Goal: Information Seeking & Learning: Learn about a topic

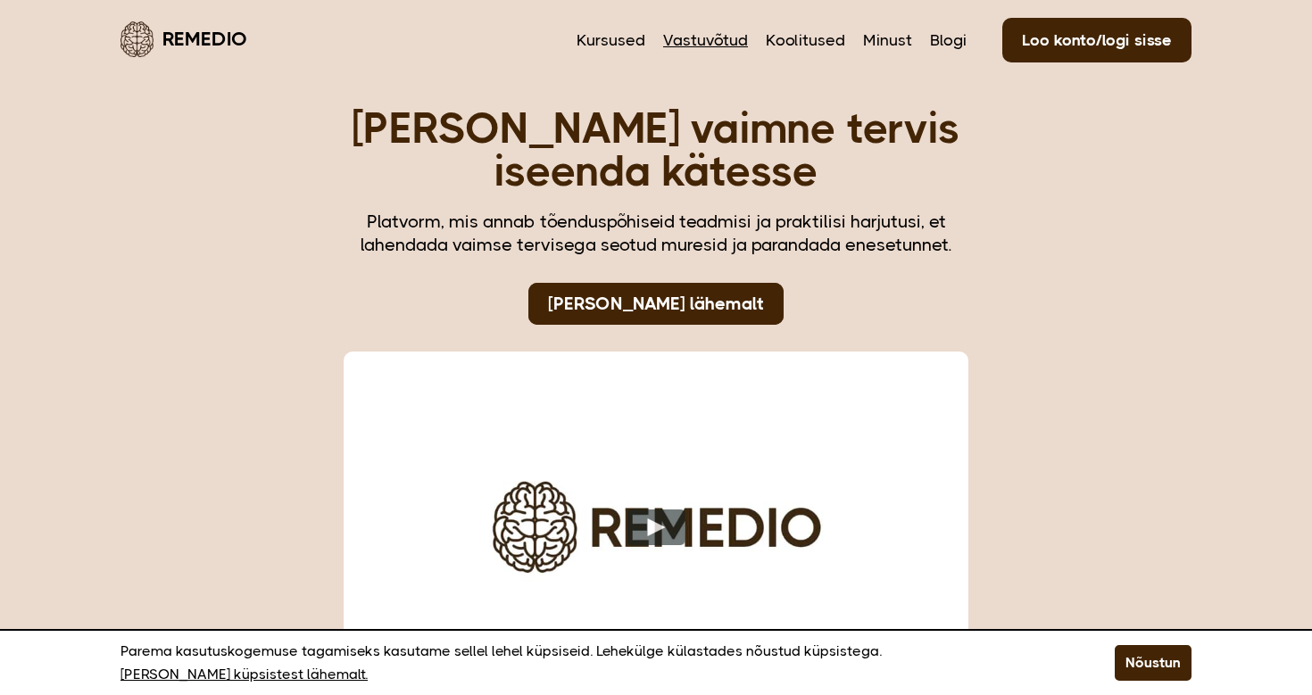
click at [719, 37] on link "Vastuvõtud" at bounding box center [705, 40] width 85 height 23
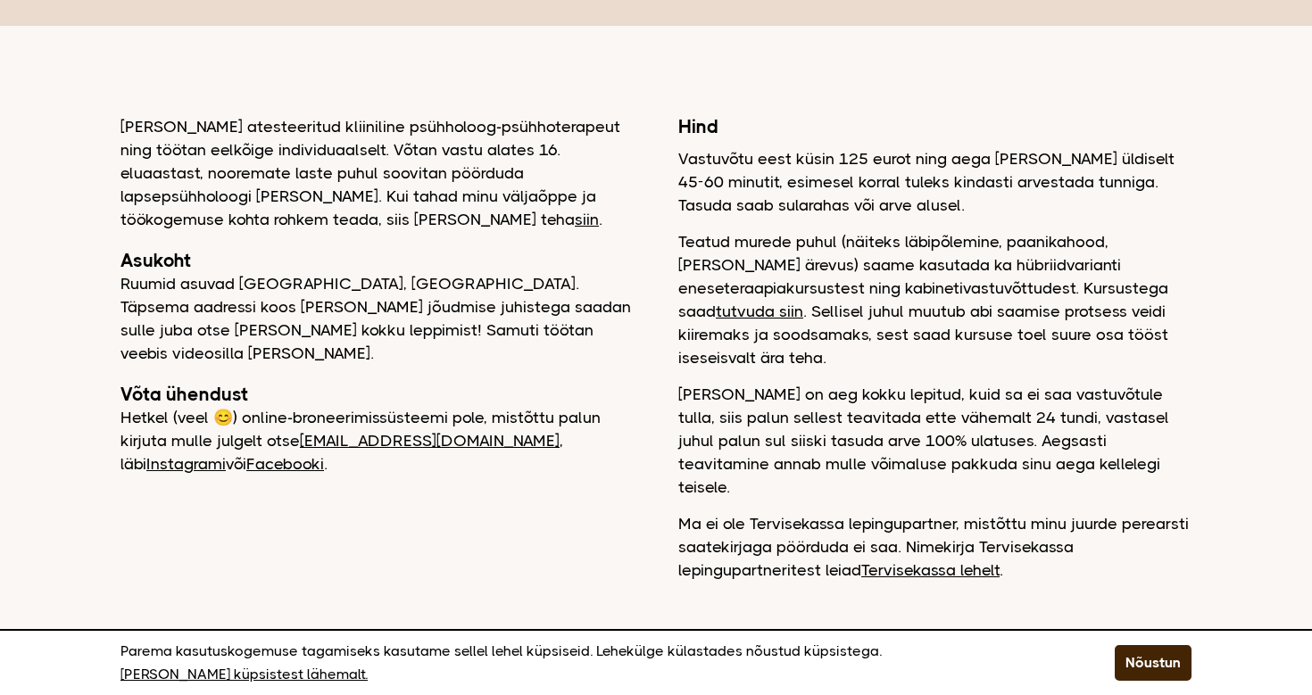
scroll to position [148, 0]
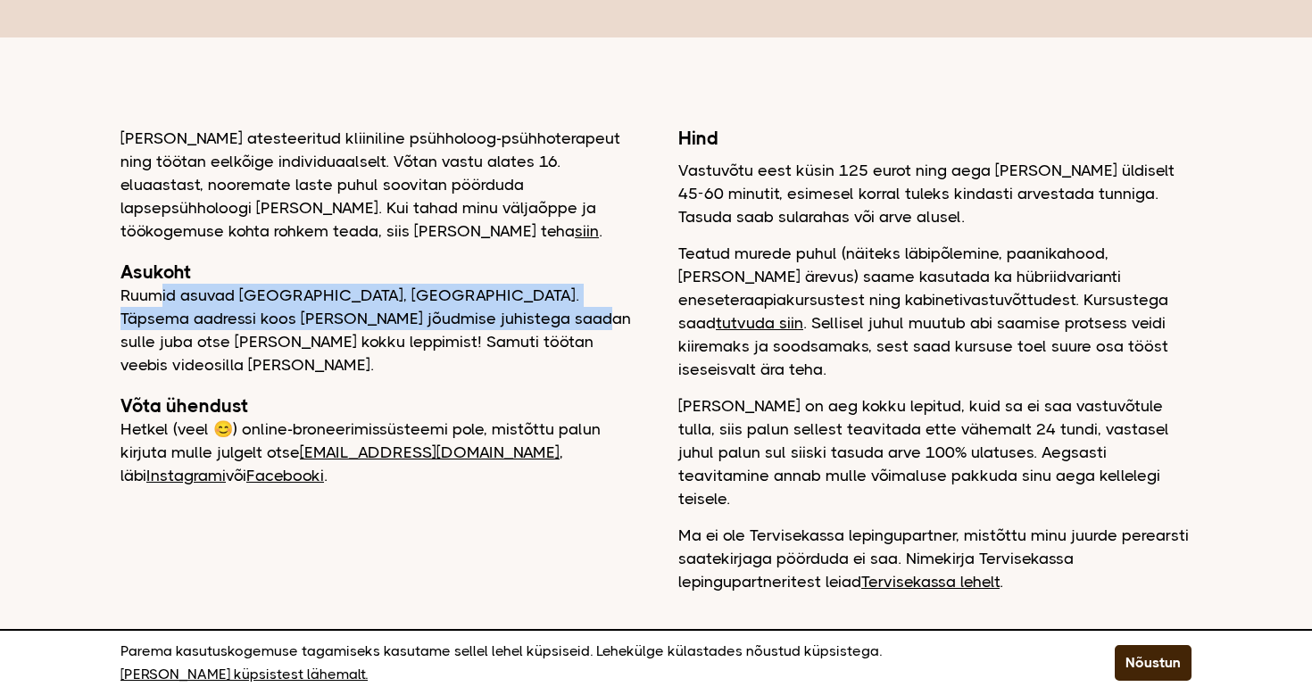
drag, startPoint x: 163, startPoint y: 289, endPoint x: 484, endPoint y: 326, distance: 322.5
click at [484, 326] on p "Ruumid asuvad [GEOGRAPHIC_DATA], [GEOGRAPHIC_DATA]. Täpsema aadressi koos [PERS…" at bounding box center [376, 330] width 513 height 93
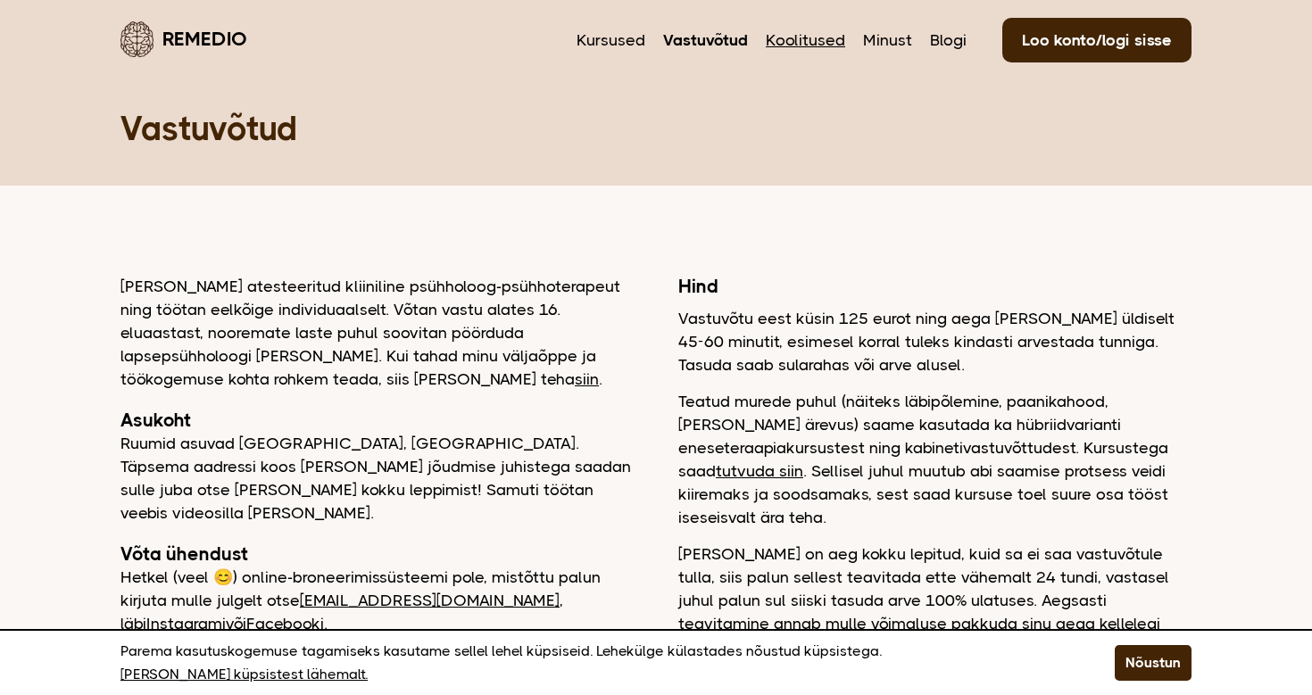
scroll to position [0, 0]
click at [821, 41] on link "Koolitused" at bounding box center [805, 40] width 79 height 23
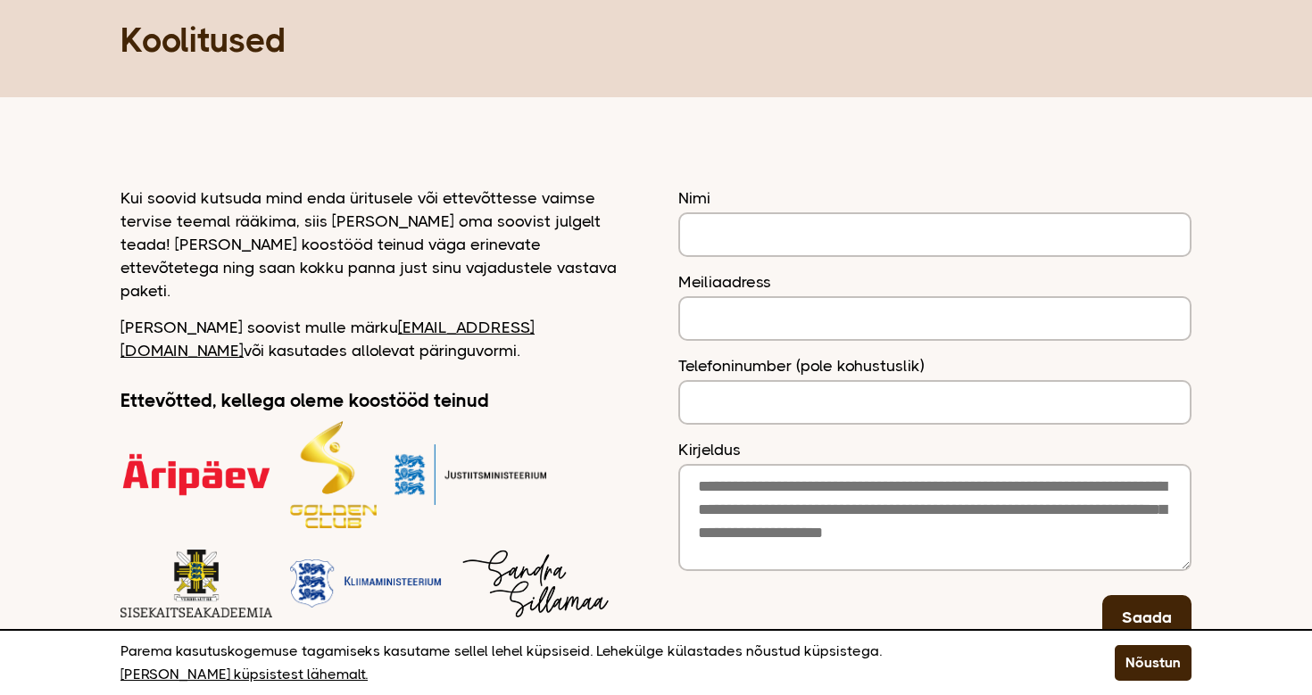
scroll to position [91, 0]
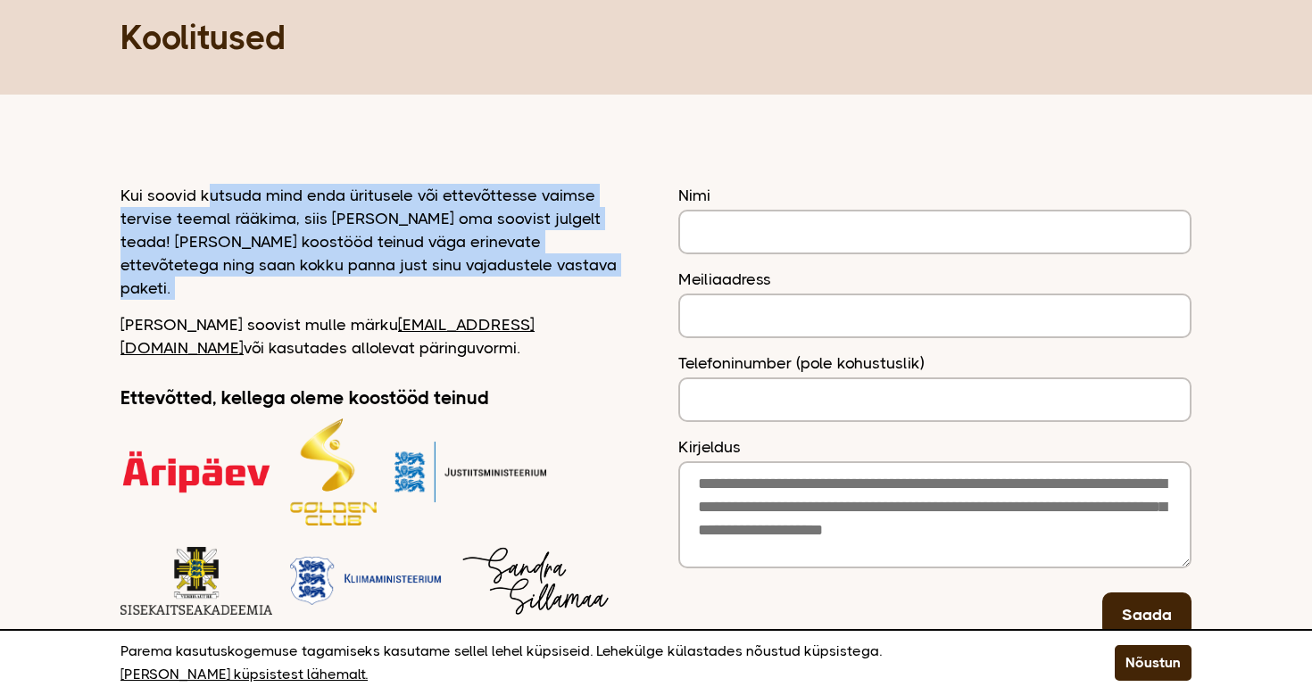
drag, startPoint x: 210, startPoint y: 199, endPoint x: 492, endPoint y: 288, distance: 295.8
click at [492, 288] on div "Kui soovid kutsuda mind enda üritusele või ettevõttesse vaimse tervise teemal r…" at bounding box center [376, 454] width 513 height 540
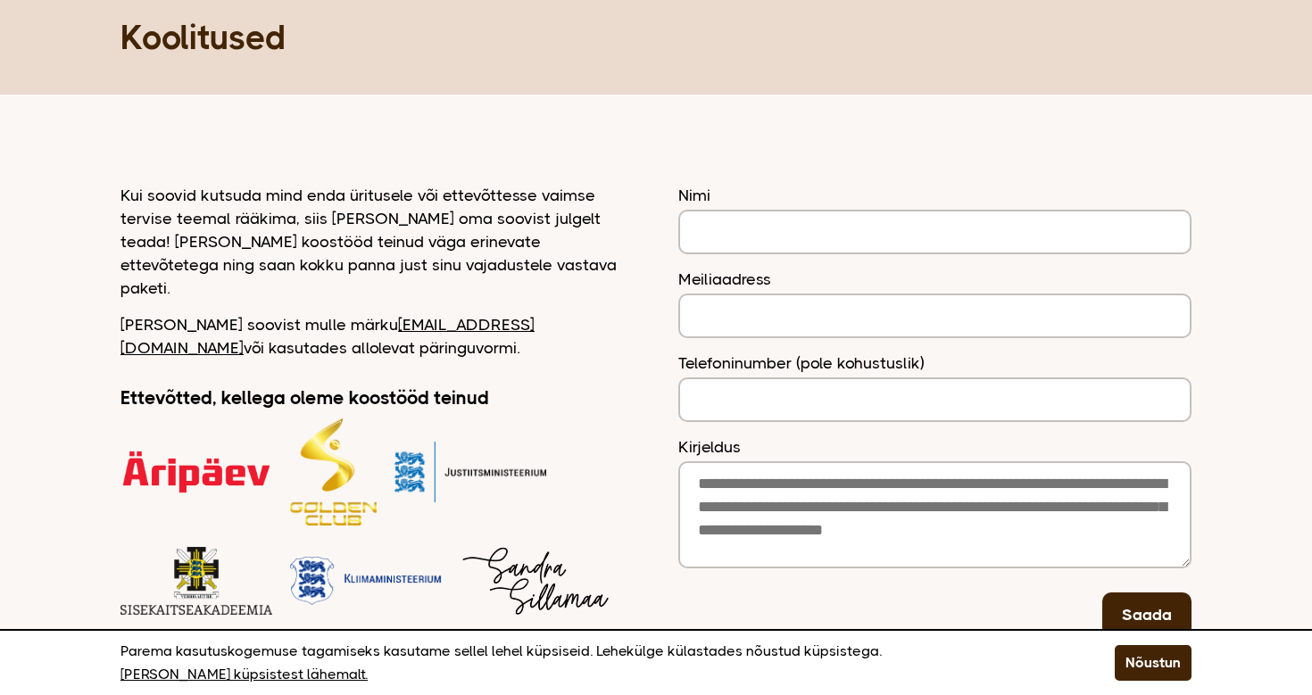
click at [492, 288] on div "Kui soovid kutsuda mind enda üritusele või ettevõttesse vaimse tervise teemal r…" at bounding box center [376, 454] width 513 height 540
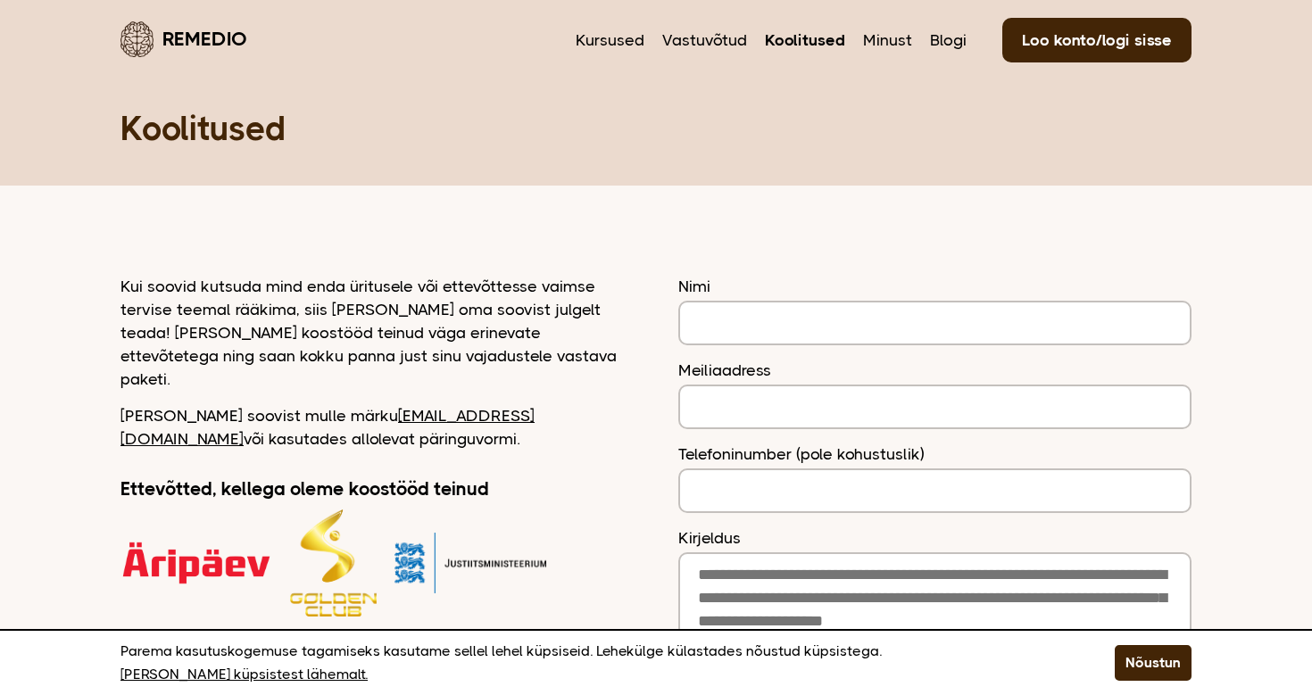
scroll to position [0, 0]
click at [606, 45] on link "Kursused" at bounding box center [610, 40] width 69 height 23
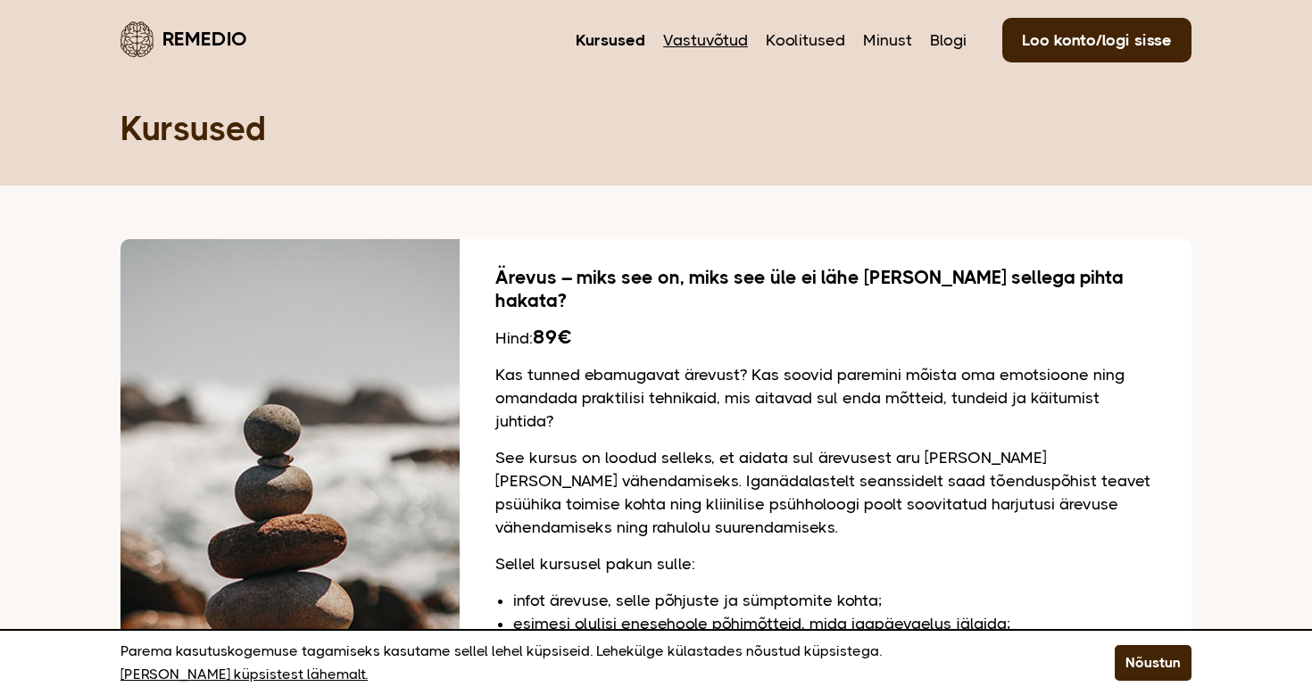
click at [691, 33] on link "Vastuvõtud" at bounding box center [705, 40] width 85 height 23
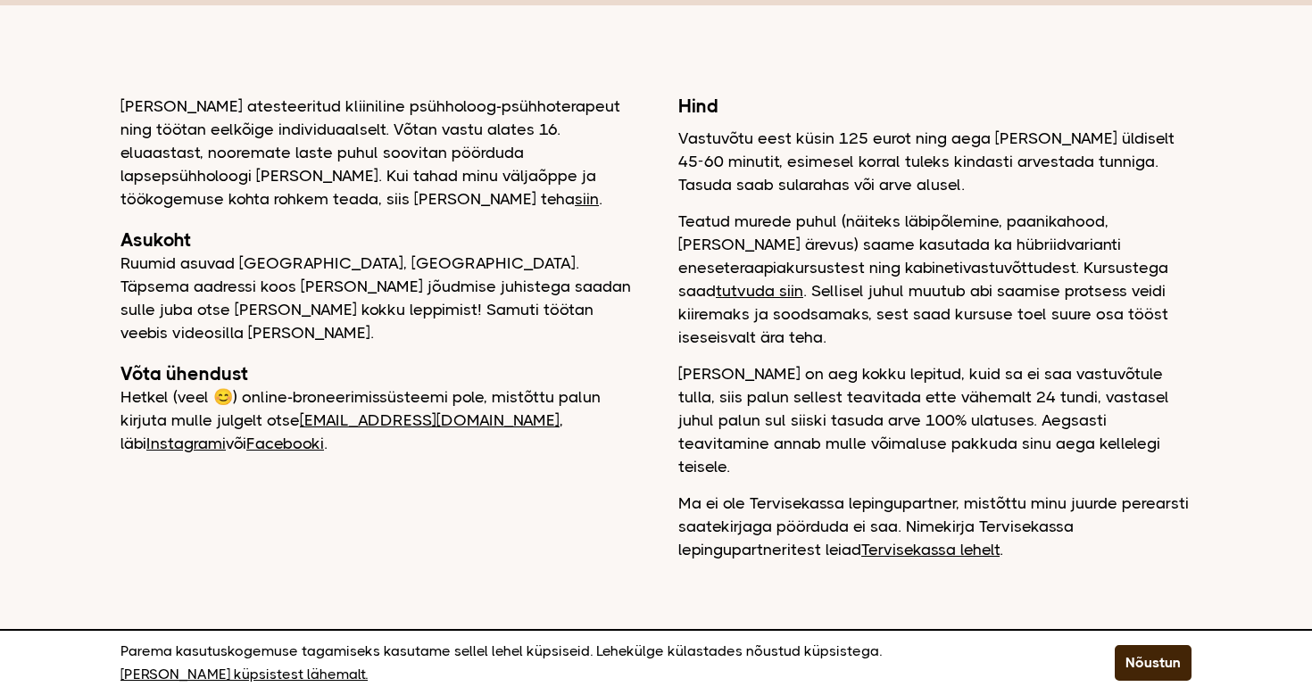
scroll to position [170, 0]
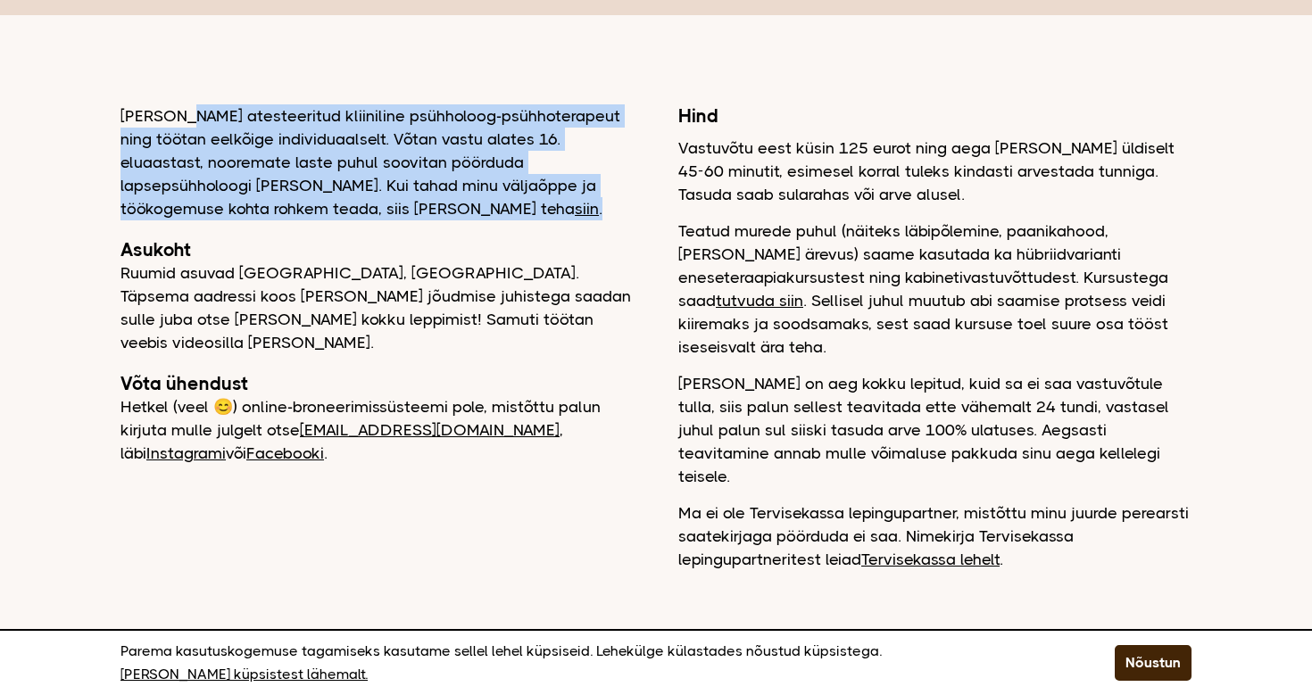
drag, startPoint x: 182, startPoint y: 114, endPoint x: 434, endPoint y: 206, distance: 268.0
click at [434, 206] on p "[PERSON_NAME] atesteeritud kliiniline psühholoog-psühhoterapeut ning töötan eel…" at bounding box center [376, 162] width 513 height 116
drag, startPoint x: 123, startPoint y: 114, endPoint x: 428, endPoint y: 236, distance: 328.5
click at [428, 236] on div "[PERSON_NAME] atesteeritud kliiniline psühholoog-psühhoterapeut ning töötan eel…" at bounding box center [376, 284] width 513 height 361
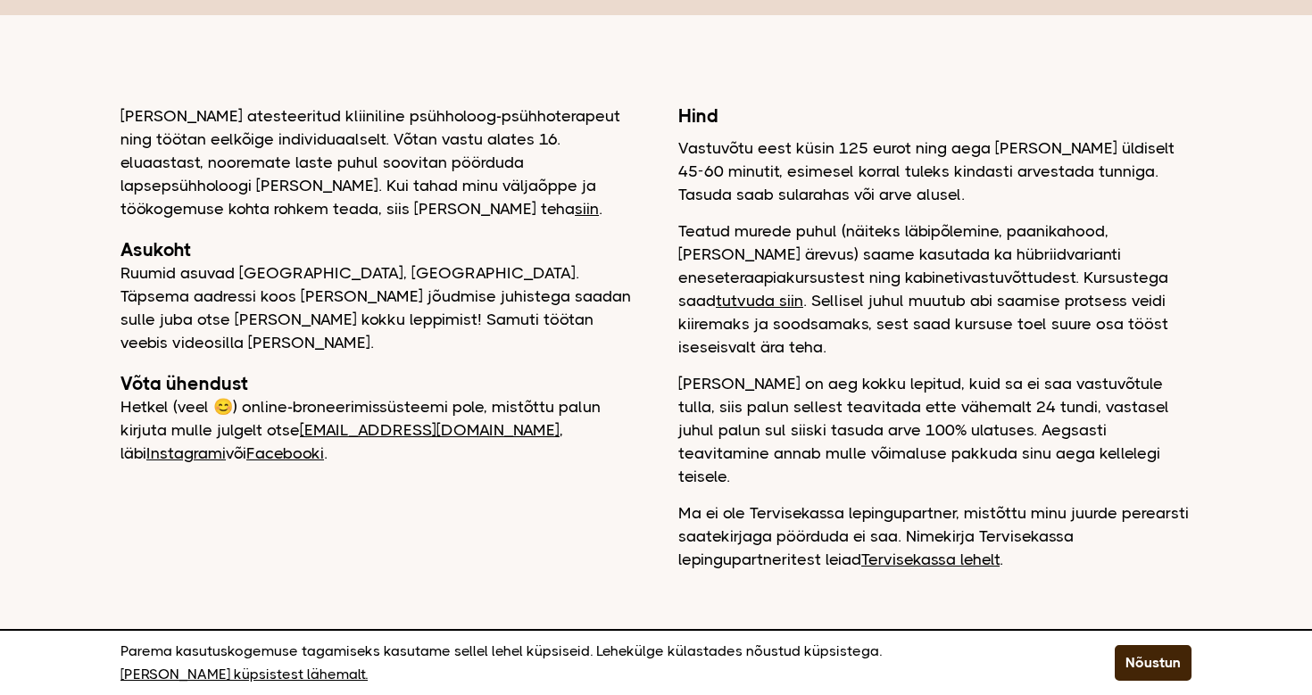
click at [428, 236] on div "[PERSON_NAME] atesteeritud kliiniline psühholoog-psühhoterapeut ning töötan eel…" at bounding box center [376, 284] width 513 height 361
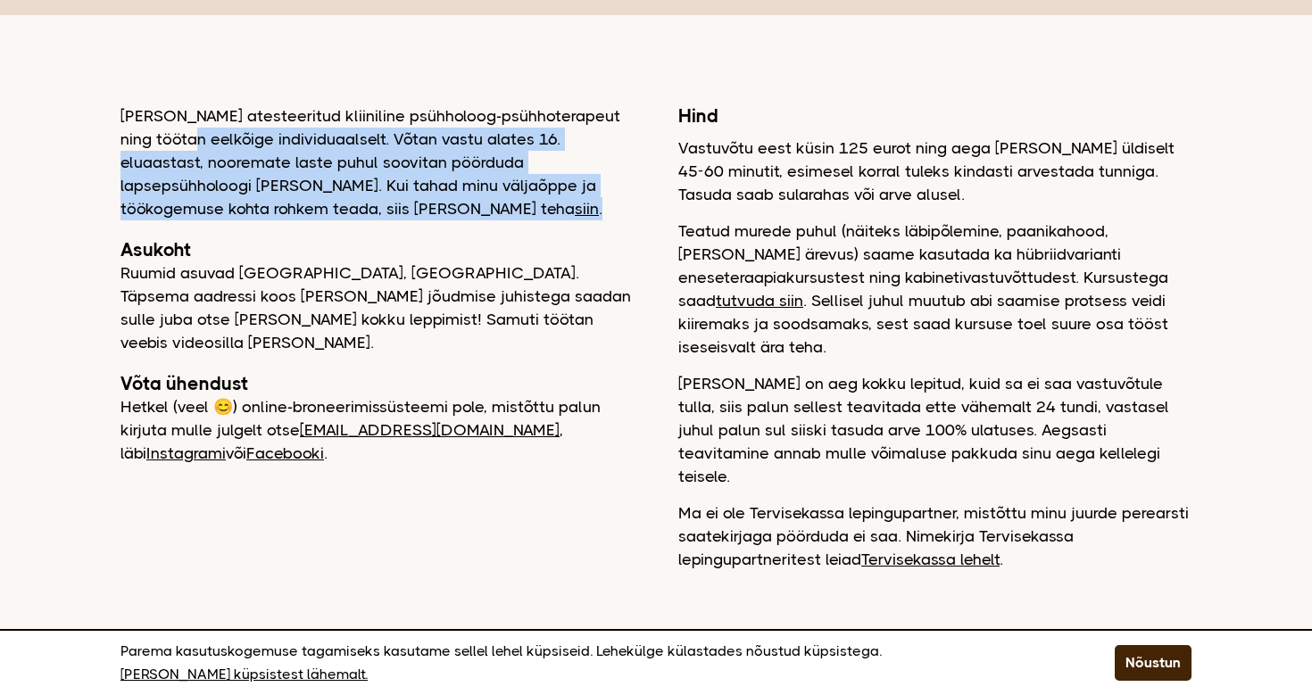
drag, startPoint x: 175, startPoint y: 127, endPoint x: 380, endPoint y: 222, distance: 226.4
click at [380, 222] on div "[PERSON_NAME] atesteeritud kliiniline psühholoog-psühhoterapeut ning töötan eel…" at bounding box center [376, 284] width 513 height 361
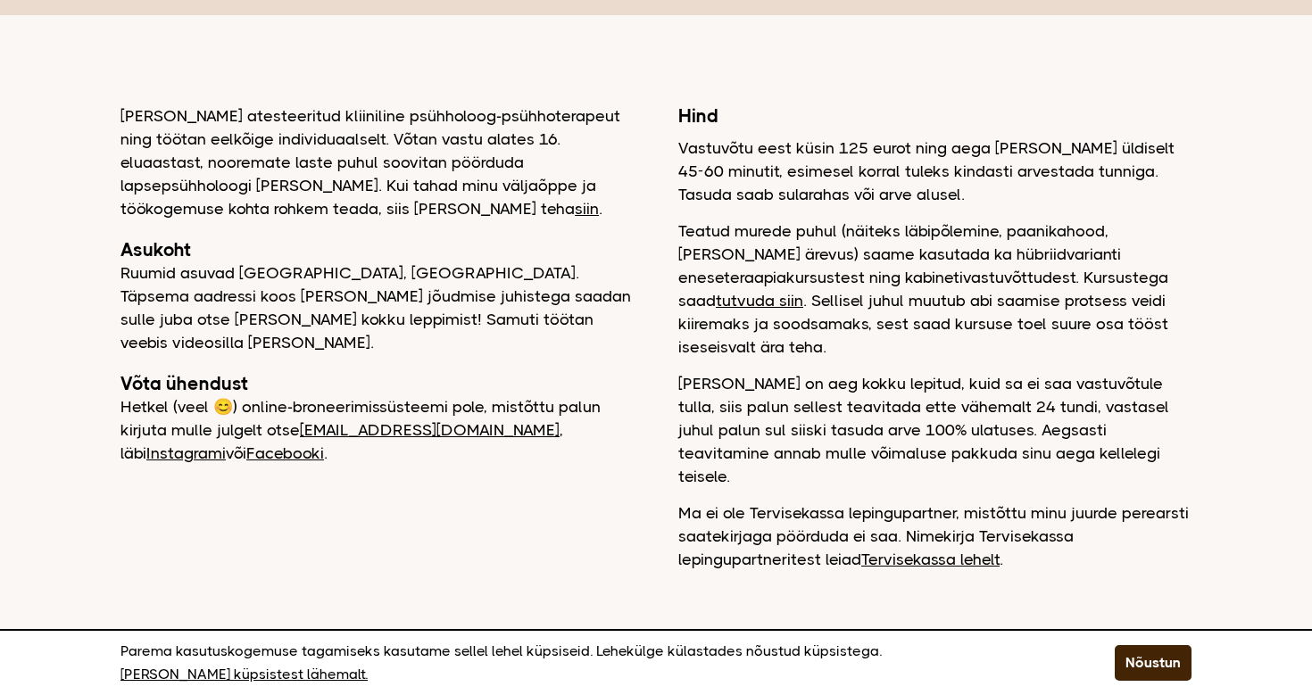
click at [380, 222] on div "[PERSON_NAME] atesteeritud kliiniline psühholoog-psühhoterapeut ning töötan eel…" at bounding box center [376, 284] width 513 height 361
click at [575, 215] on link "siin" at bounding box center [587, 209] width 24 height 18
click at [226, 444] on link "Instagrami" at bounding box center [185, 453] width 79 height 18
